Goal: Check status: Check status

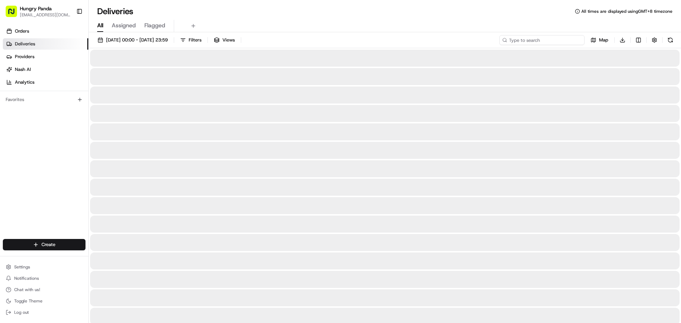
click at [568, 38] on input at bounding box center [541, 40] width 85 height 10
paste input "860036282585175619150"
type input "860036282585175619150"
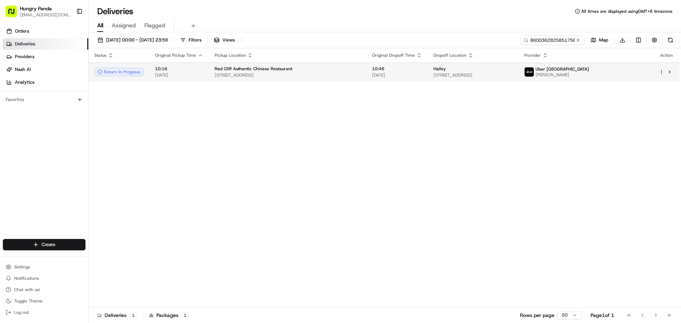
click at [438, 69] on div "Hailey" at bounding box center [472, 69] width 79 height 6
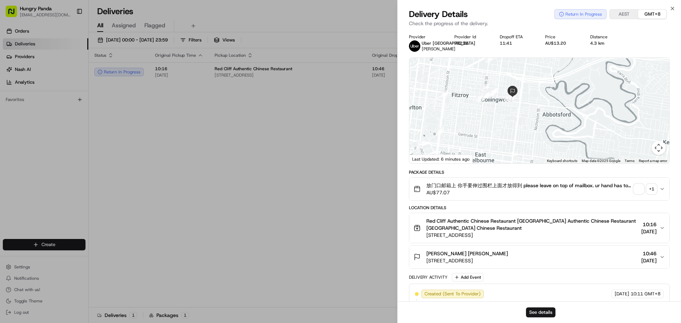
drag, startPoint x: 562, startPoint y: 87, endPoint x: 496, endPoint y: 105, distance: 68.0
click at [483, 123] on div at bounding box center [539, 111] width 260 height 106
